Goal: Task Accomplishment & Management: Manage account settings

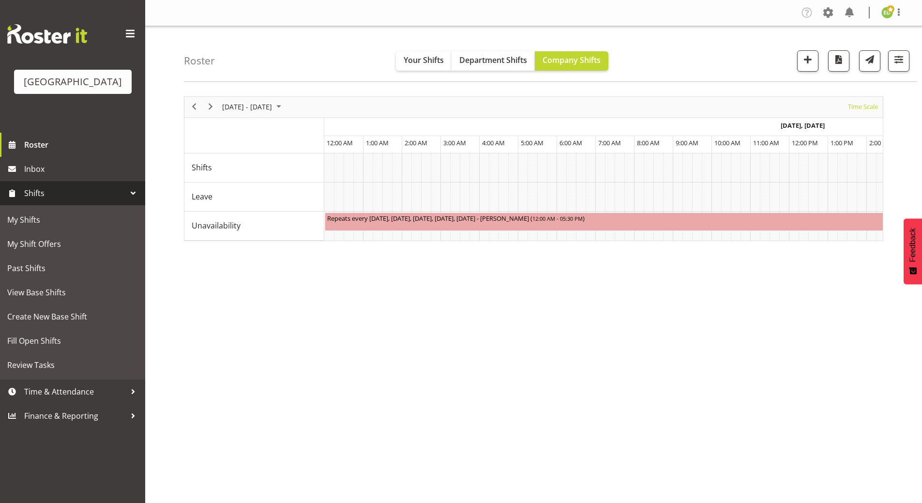
click at [489, 334] on div "September 08 - 14, 2025 Today Timeline Day Timeline Week Timeline Fortnight Tim…" at bounding box center [553, 282] width 738 height 387
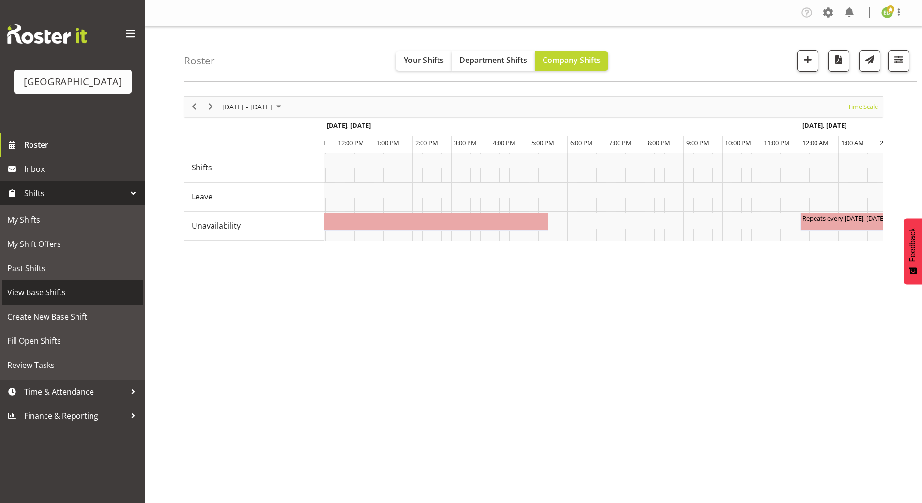
click at [72, 300] on span "View Base Shifts" at bounding box center [72, 292] width 131 height 15
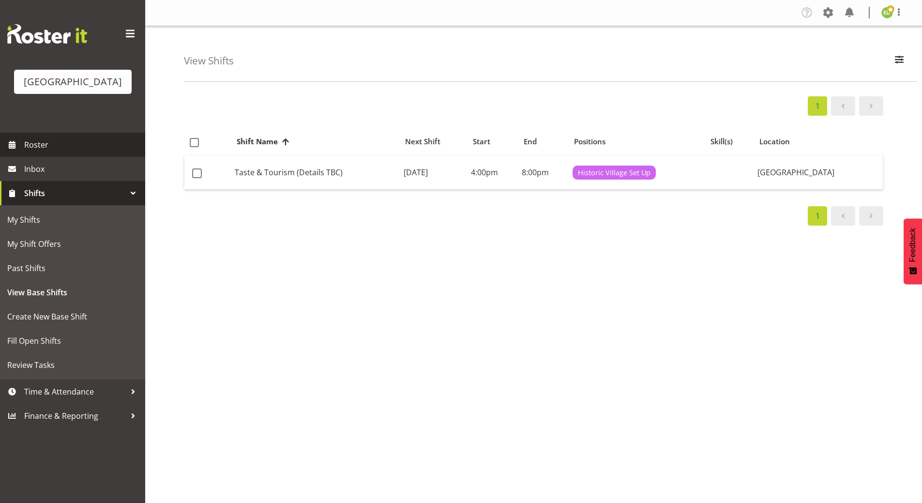
click at [31, 157] on link "Roster" at bounding box center [72, 145] width 145 height 24
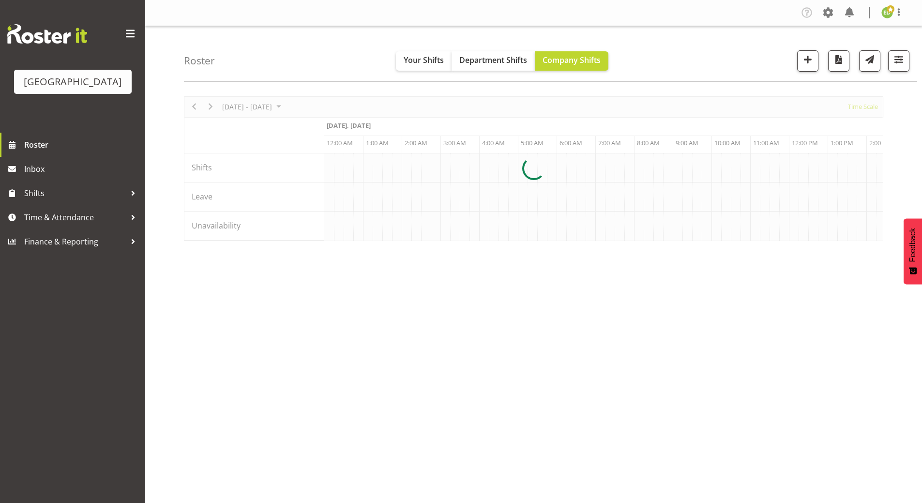
select select "shiftH"
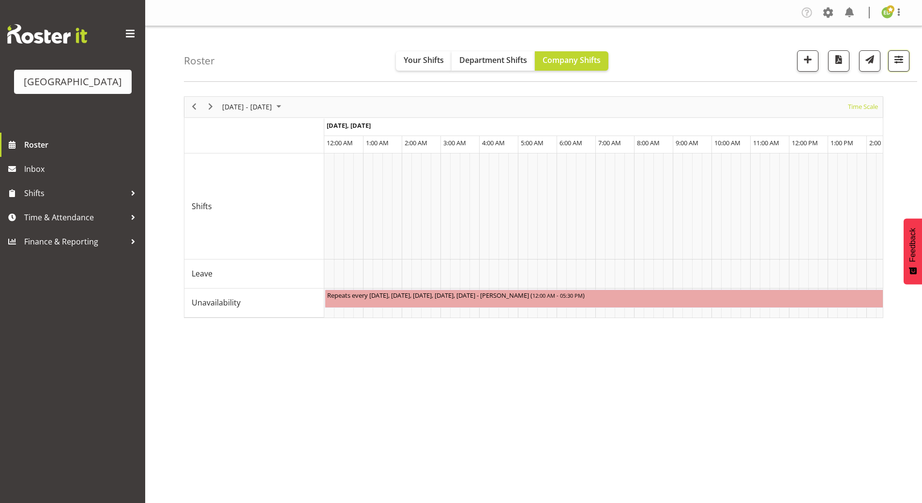
click at [903, 59] on span "button" at bounding box center [899, 59] width 13 height 13
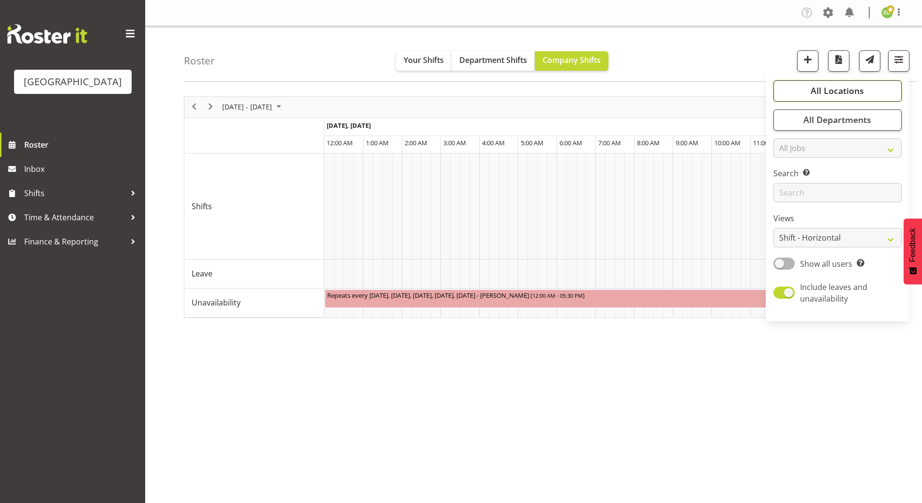
click at [853, 87] on span "All Locations" at bounding box center [837, 91] width 53 height 12
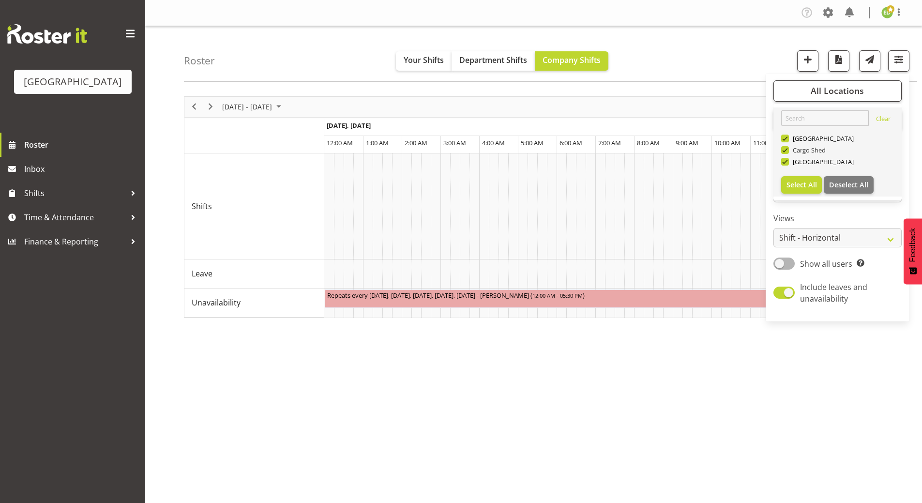
click at [783, 149] on span at bounding box center [785, 150] width 8 height 8
click at [783, 149] on input "Cargo Shed" at bounding box center [784, 150] width 6 height 6
checkbox input "false"
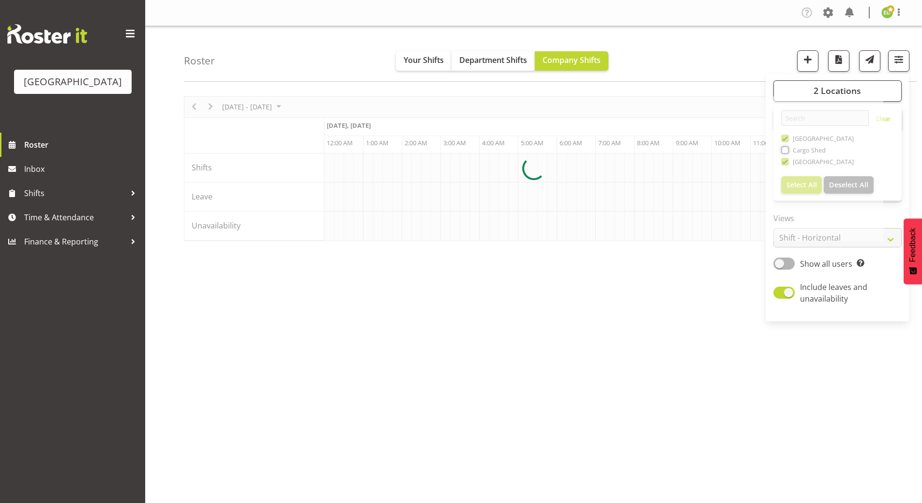
scroll to position [0, 929]
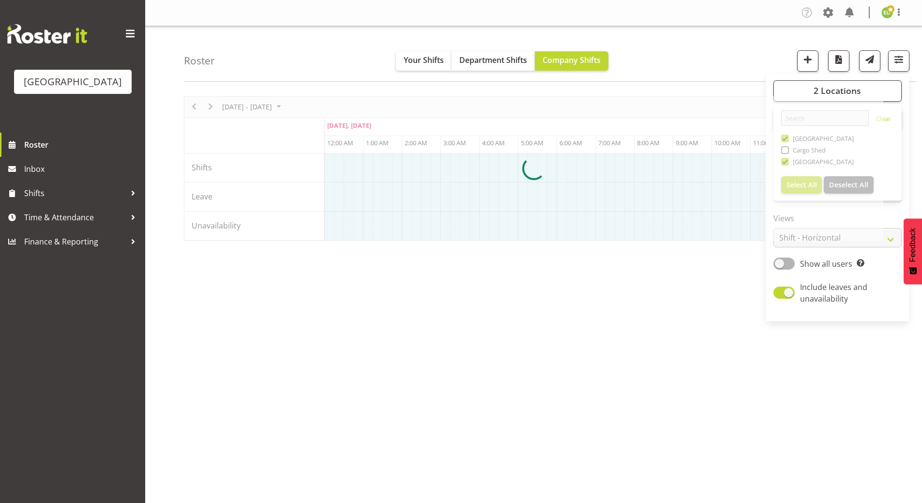
click at [784, 138] on div at bounding box center [533, 168] width 699 height 145
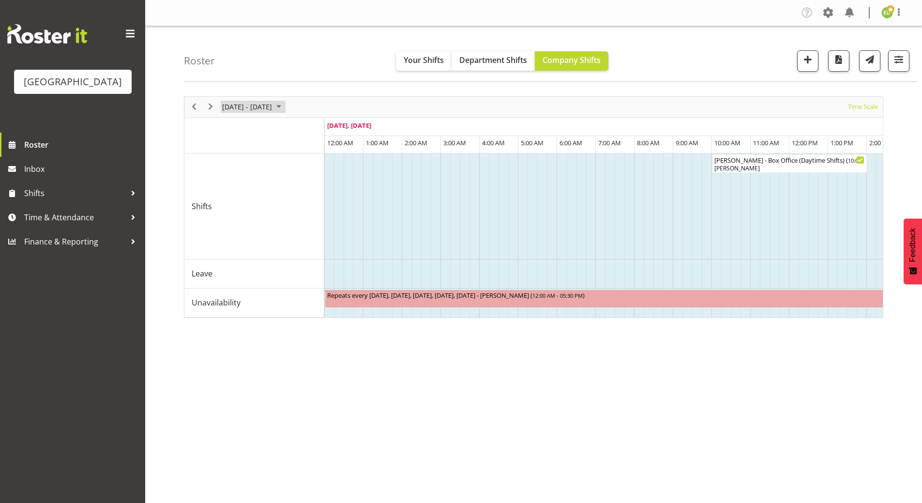
click at [285, 107] on span "August 2025" at bounding box center [279, 107] width 12 height 12
click at [326, 131] on span "next month" at bounding box center [324, 130] width 17 height 17
click at [236, 183] on span "8" at bounding box center [232, 181] width 15 height 15
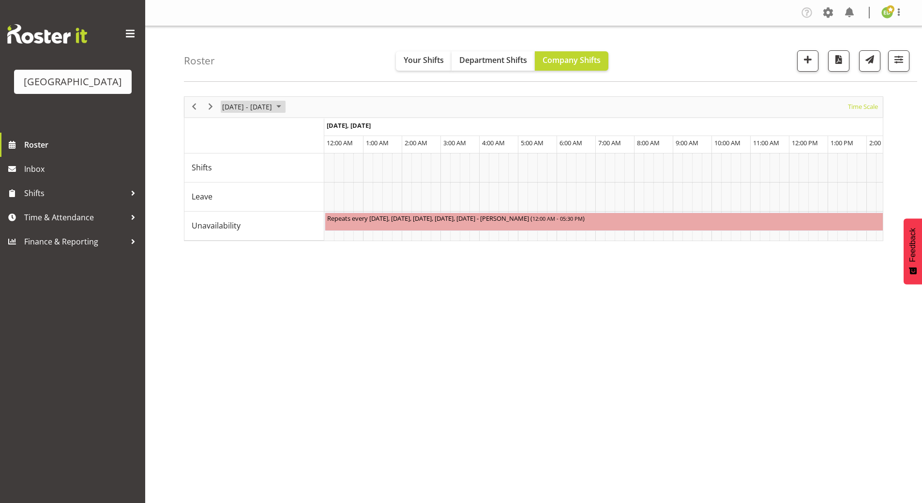
click at [285, 110] on span "August 2025" at bounding box center [279, 107] width 12 height 12
click at [275, 181] on span "11" at bounding box center [279, 181] width 15 height 15
click at [285, 104] on span "August 2025" at bounding box center [279, 107] width 12 height 12
click at [310, 130] on span "previous month" at bounding box center [306, 130] width 17 height 17
click at [280, 219] on span "21" at bounding box center [279, 214] width 15 height 15
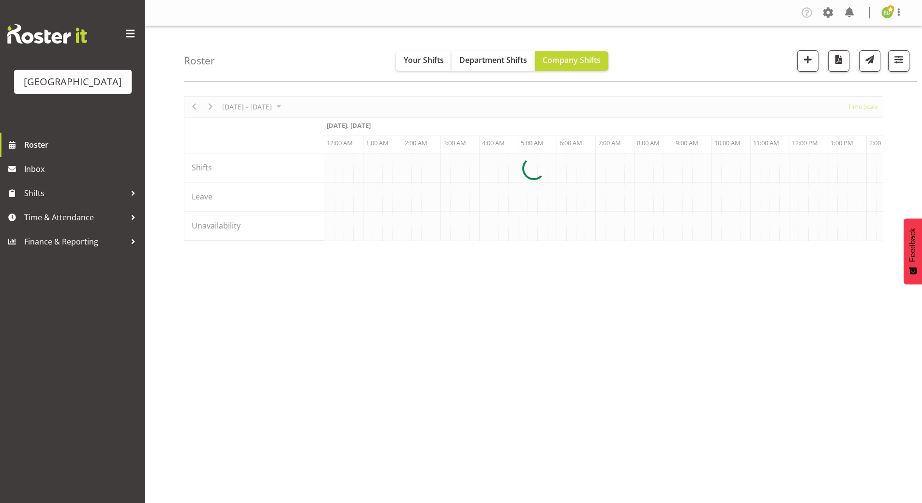
scroll to position [0, 929]
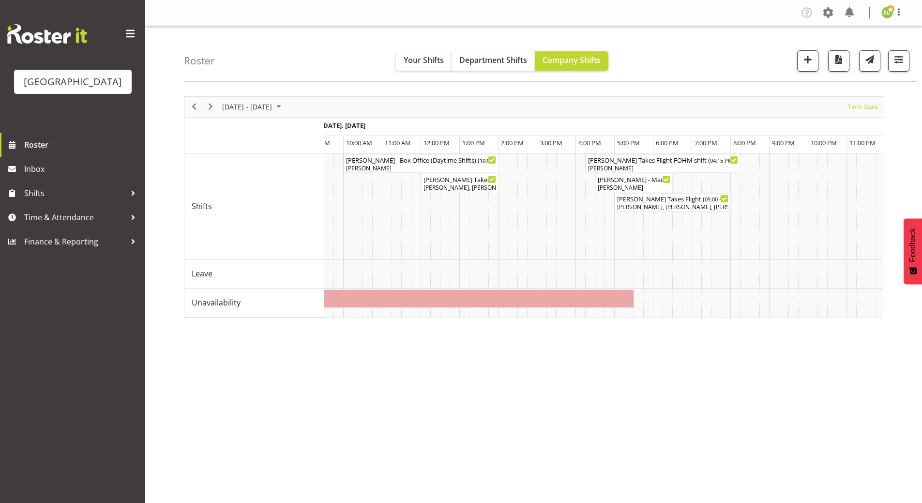
scroll to position [0, 2221]
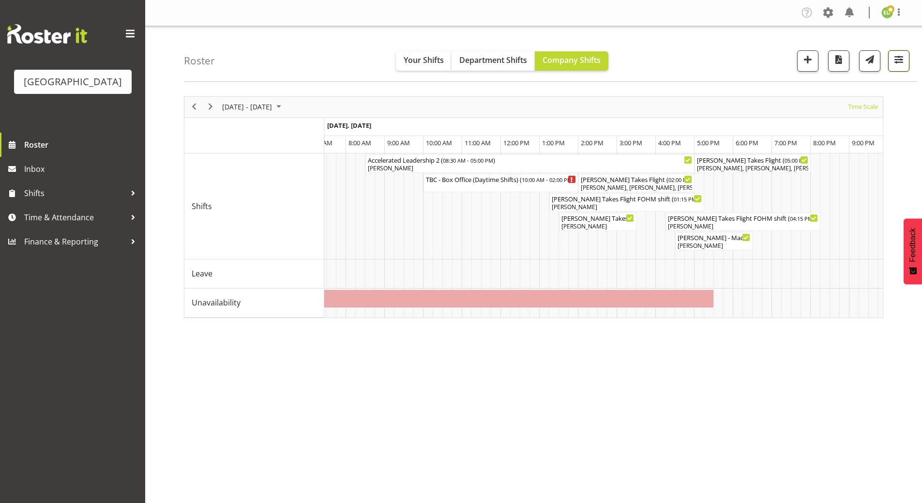
click at [903, 62] on span "button" at bounding box center [899, 59] width 13 height 13
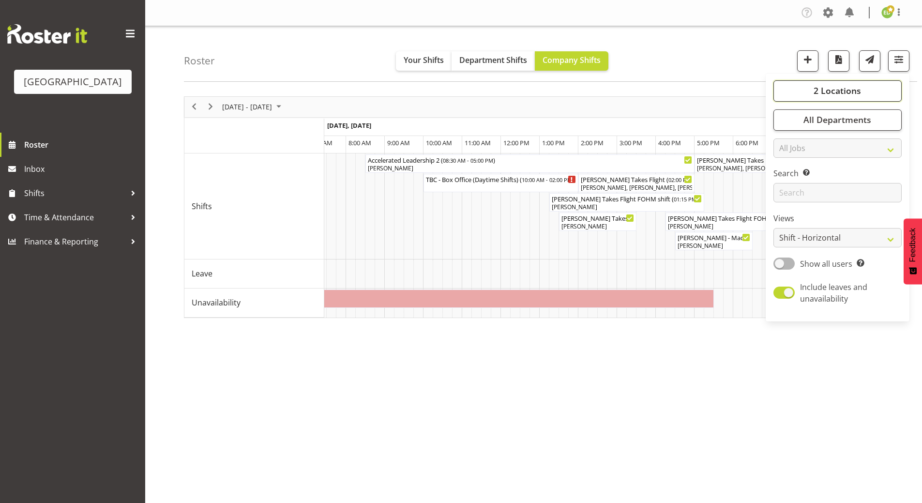
click at [859, 89] on span "2 Locations" at bounding box center [837, 91] width 47 height 12
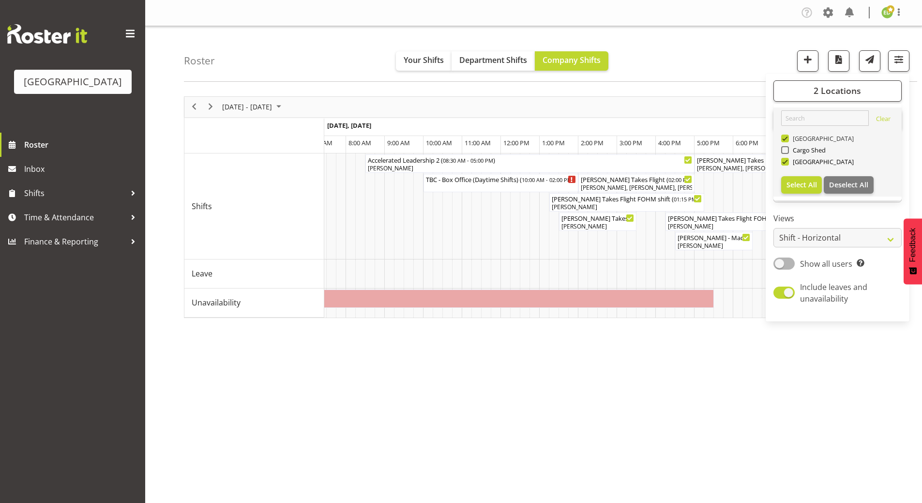
click at [786, 140] on span at bounding box center [785, 139] width 8 height 8
click at [786, 140] on input "[GEOGRAPHIC_DATA]" at bounding box center [784, 138] width 6 height 6
checkbox input "false"
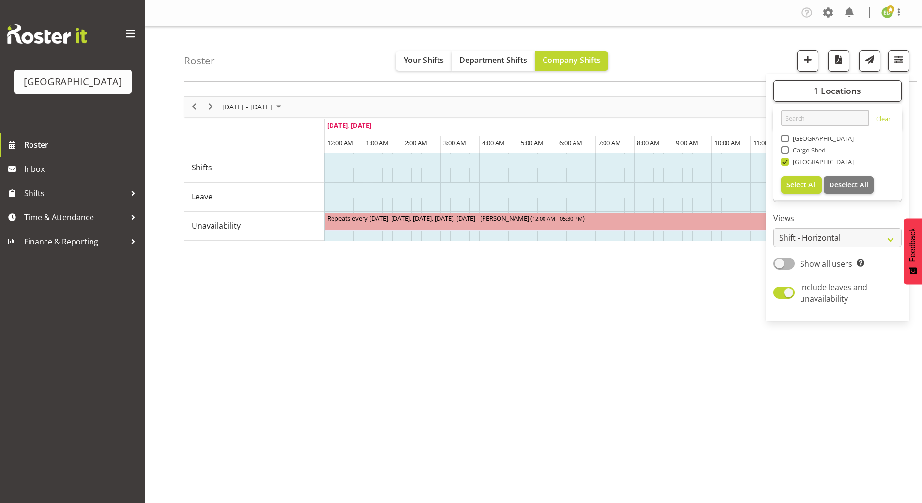
click at [655, 349] on div "[DATE] - [DATE] [DATE] Timeline Day Timeline Week Timeline Fortnight Timeline M…" at bounding box center [553, 282] width 738 height 387
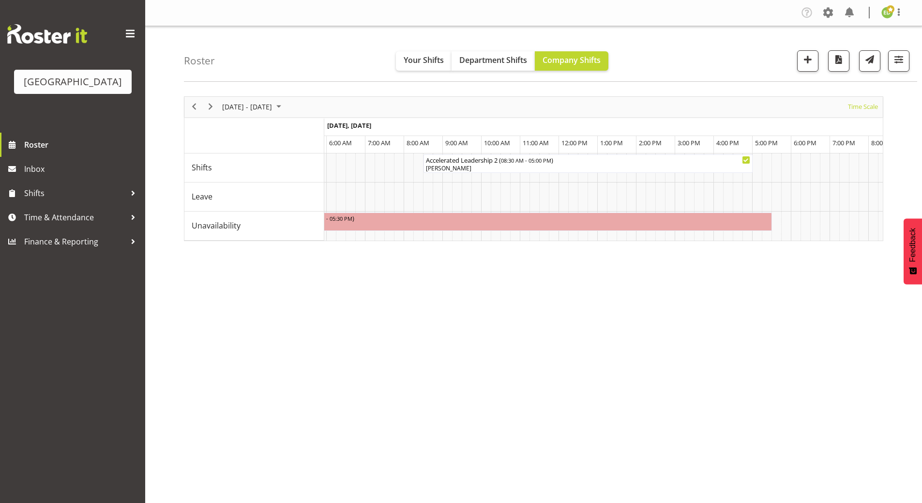
click at [561, 452] on div "[DATE] - [DATE] [DATE] Timeline Day Timeline Week Timeline Fortnight Timeline M…" at bounding box center [553, 282] width 738 height 387
click at [564, 60] on span "Company Shifts" at bounding box center [572, 60] width 58 height 11
drag, startPoint x: 294, startPoint y: 110, endPoint x: 285, endPoint y: 125, distance: 17.2
click at [285, 110] on span "August 2025" at bounding box center [279, 107] width 12 height 12
click at [326, 132] on span "next month" at bounding box center [324, 130] width 17 height 17
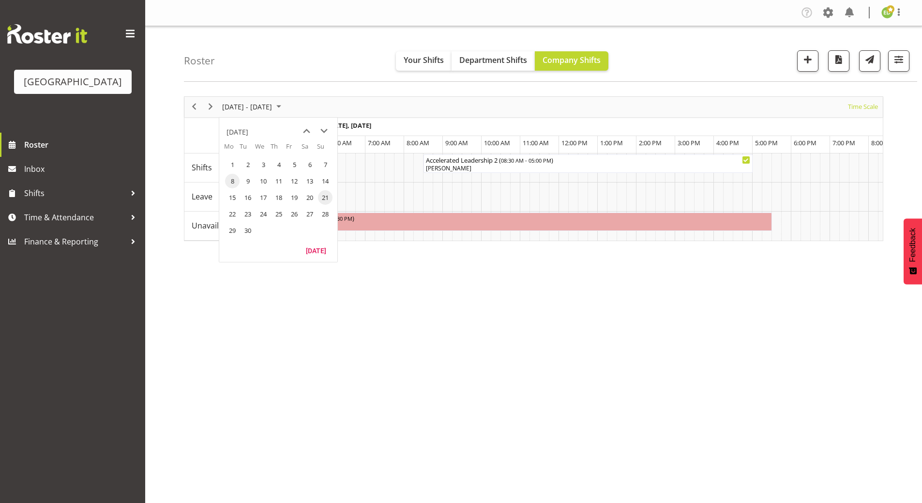
click at [231, 179] on span "8" at bounding box center [232, 181] width 15 height 15
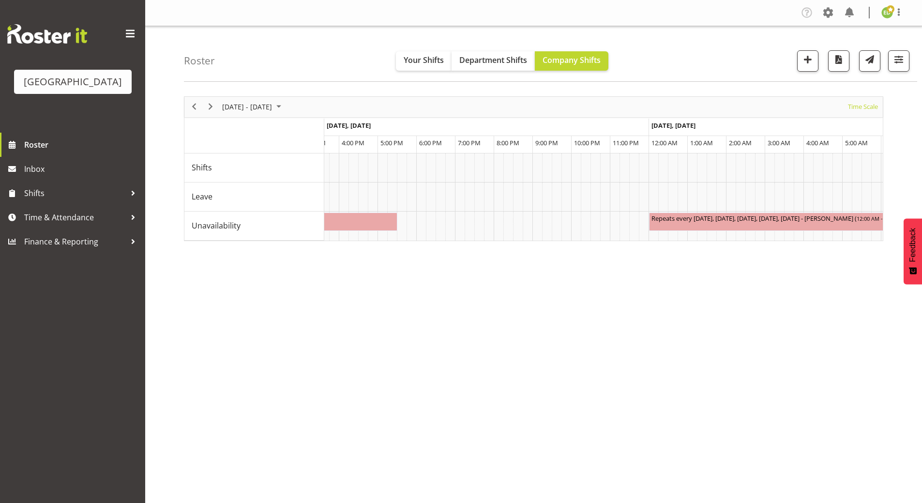
scroll to position [0, 512]
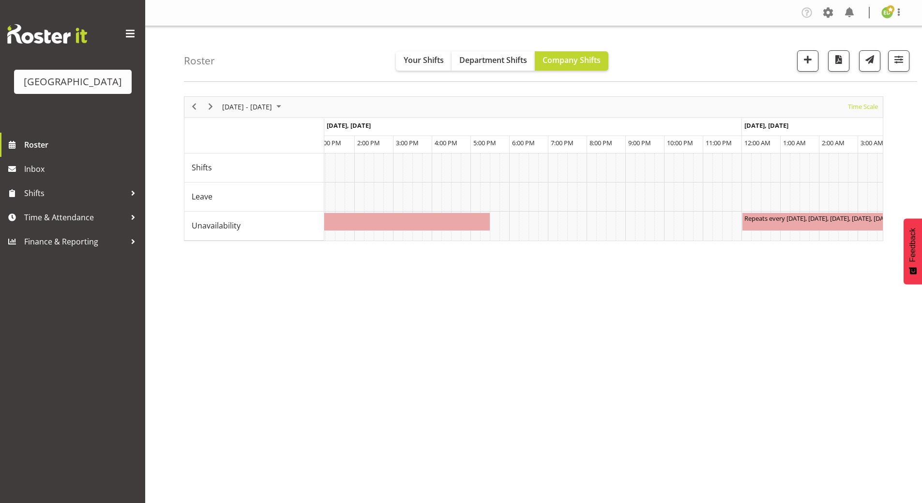
click at [415, 241] on div "[DATE] - [DATE] [DATE] Timeline Day Timeline Week Timeline Fortnight Timeline M…" at bounding box center [533, 168] width 699 height 145
click at [416, 241] on div "[DATE] - [DATE] [DATE] Timeline Day Timeline Week Timeline Fortnight Timeline M…" at bounding box center [533, 168] width 699 height 145
